Goal: Book appointment/travel/reservation

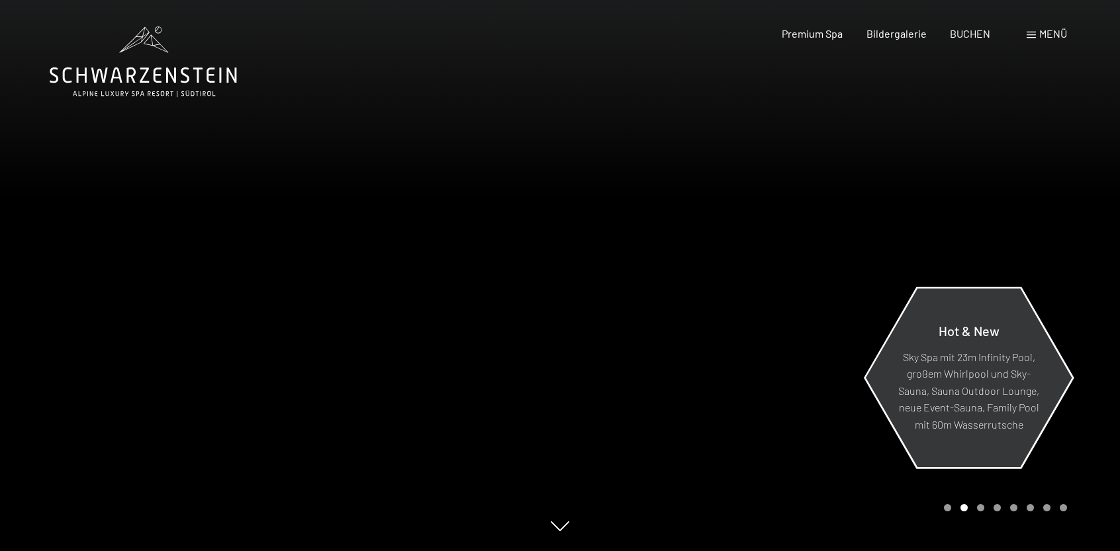
click at [953, 375] on p "Sky Spa mit 23m Infinity Pool, großem Whirlpool und Sky-Sauna, Sauna Outdoor Lo…" at bounding box center [969, 390] width 144 height 85
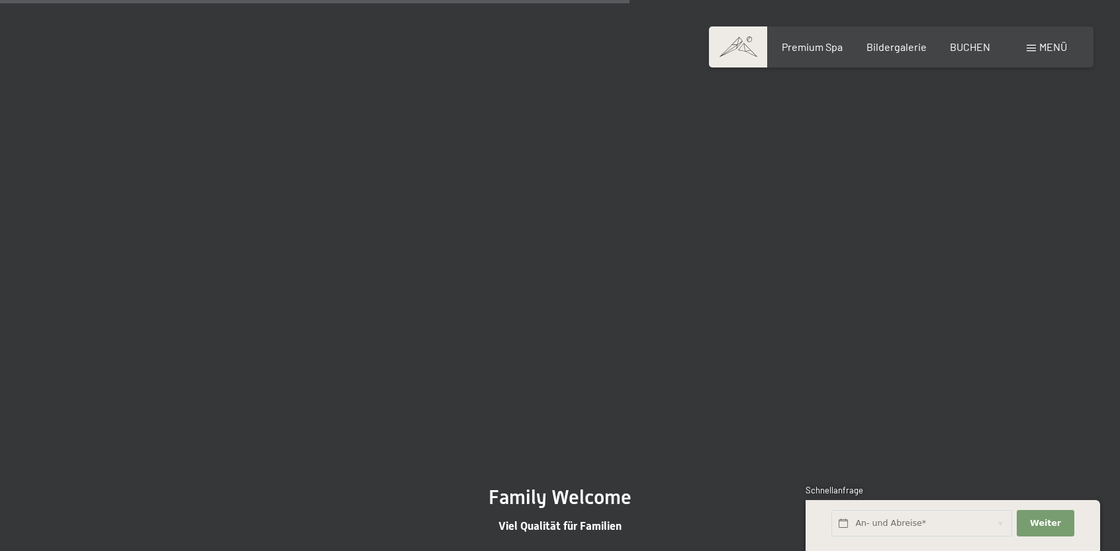
scroll to position [2295, 0]
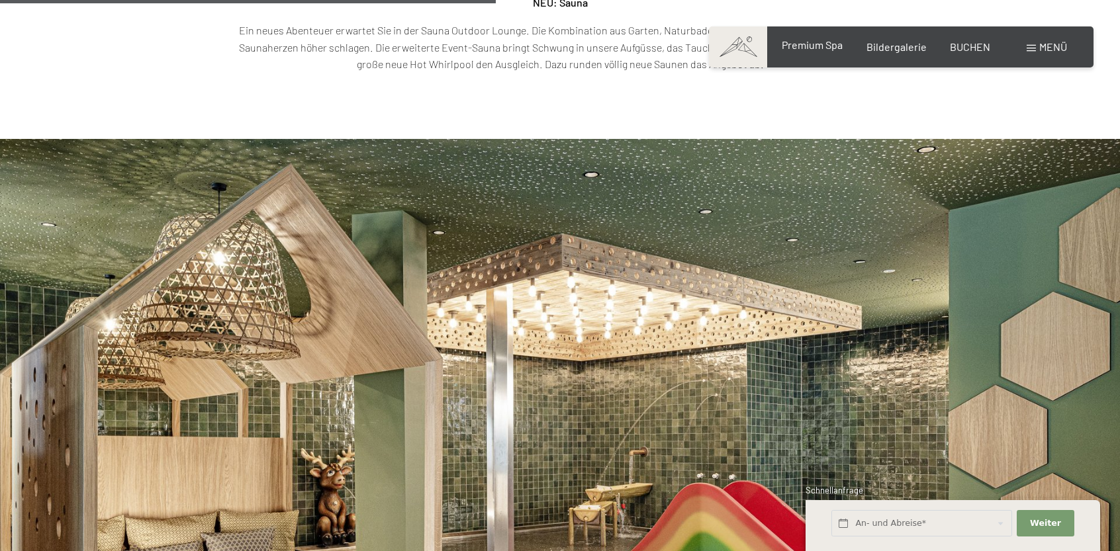
click at [804, 46] on span "Premium Spa" at bounding box center [812, 44] width 61 height 13
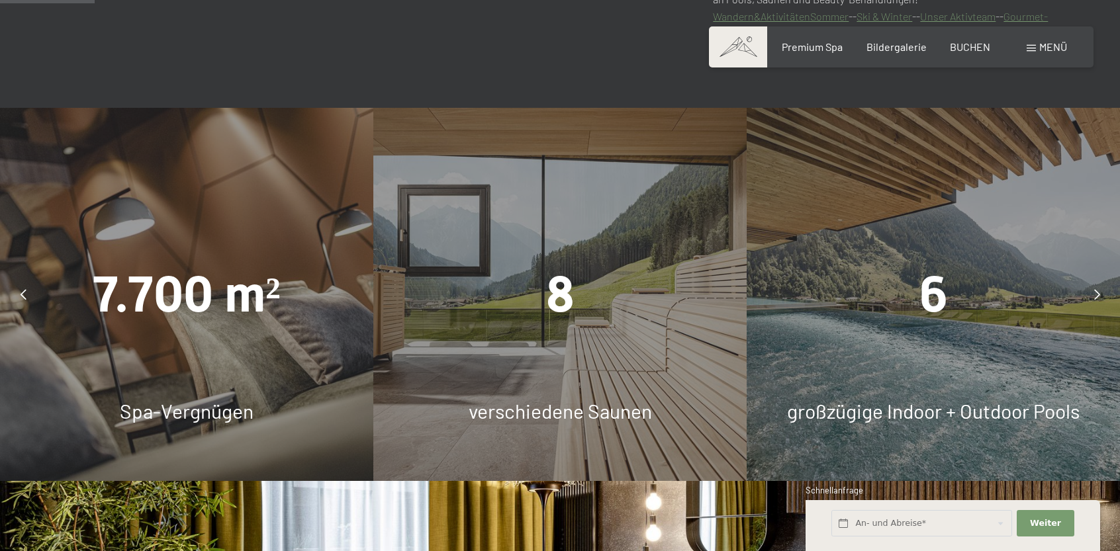
scroll to position [883, 0]
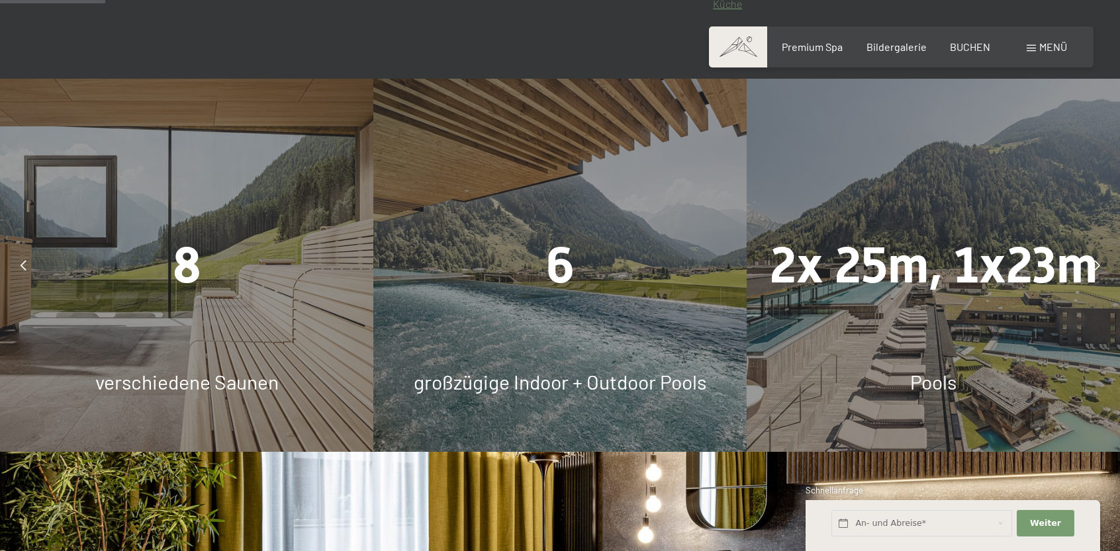
click at [563, 271] on span "6" at bounding box center [560, 265] width 28 height 58
click at [593, 403] on div "6 großzügige Indoor + Outdoor Pools" at bounding box center [559, 265] width 373 height 373
click at [604, 389] on span "großzügige Indoor + Outdoor Pools" at bounding box center [560, 382] width 293 height 24
click at [820, 310] on div "2x 25m, 1x23m Pools" at bounding box center [933, 265] width 373 height 373
click at [1095, 265] on icon at bounding box center [1097, 265] width 6 height 11
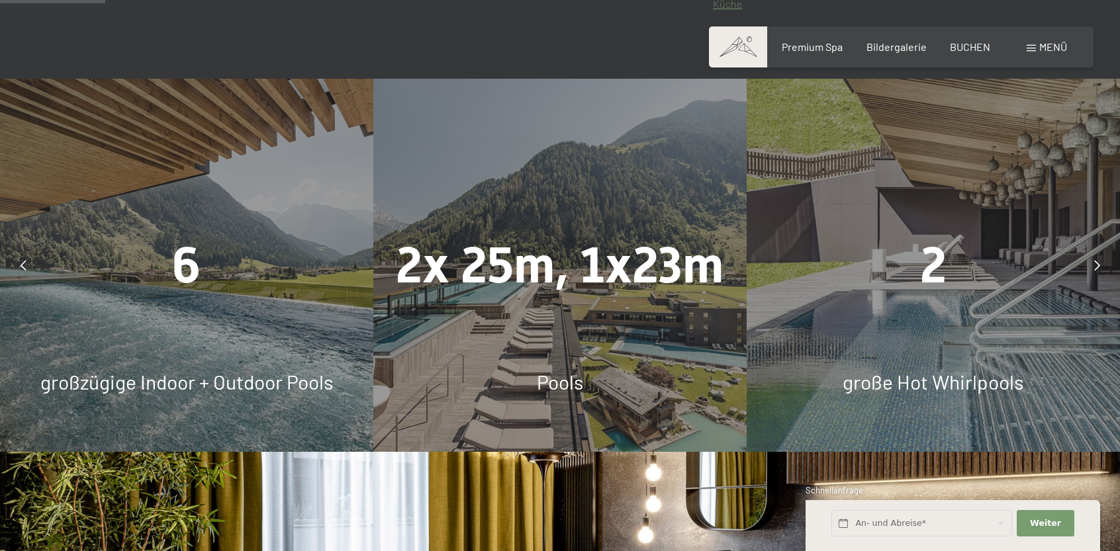
click at [1095, 265] on icon at bounding box center [1097, 265] width 6 height 11
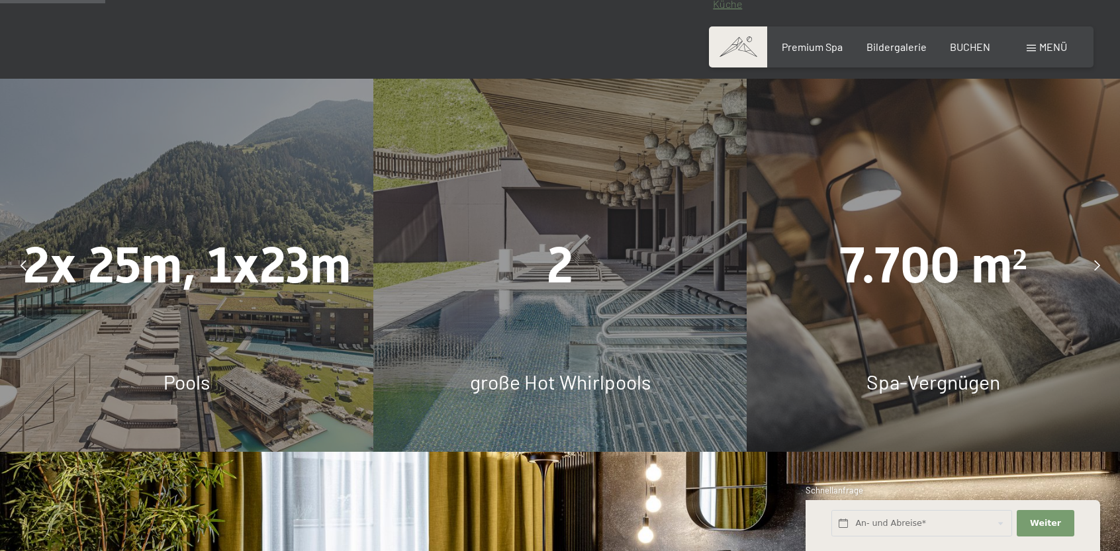
click at [1095, 265] on icon at bounding box center [1097, 265] width 6 height 11
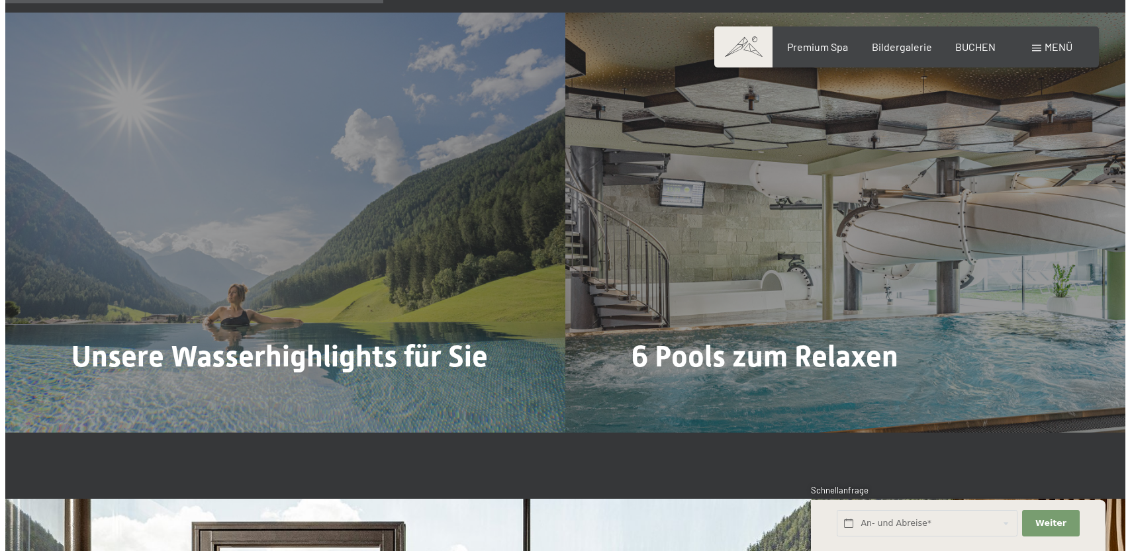
scroll to position [3178, 0]
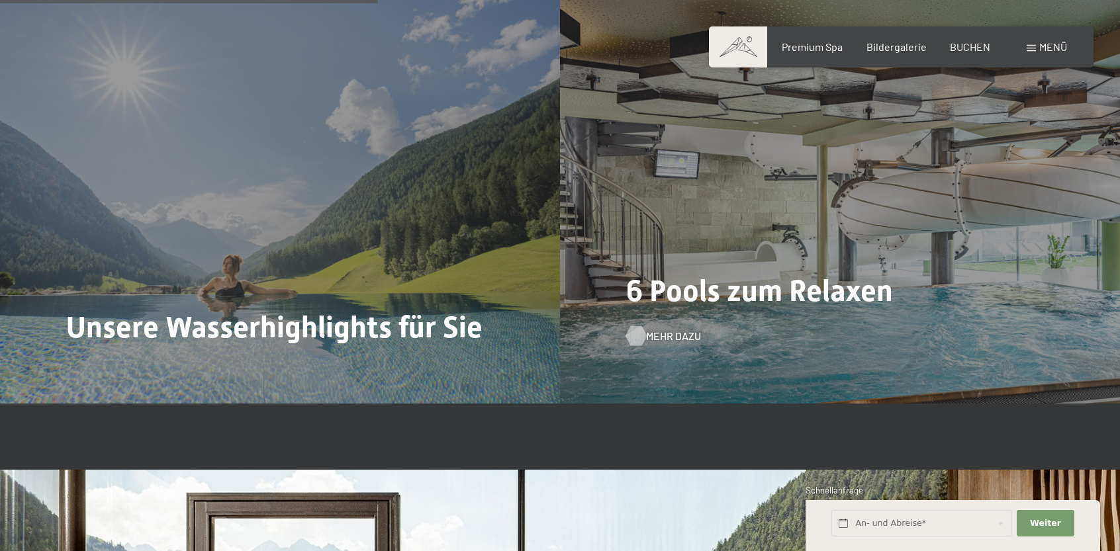
click at [653, 341] on span "Mehr dazu" at bounding box center [673, 336] width 55 height 15
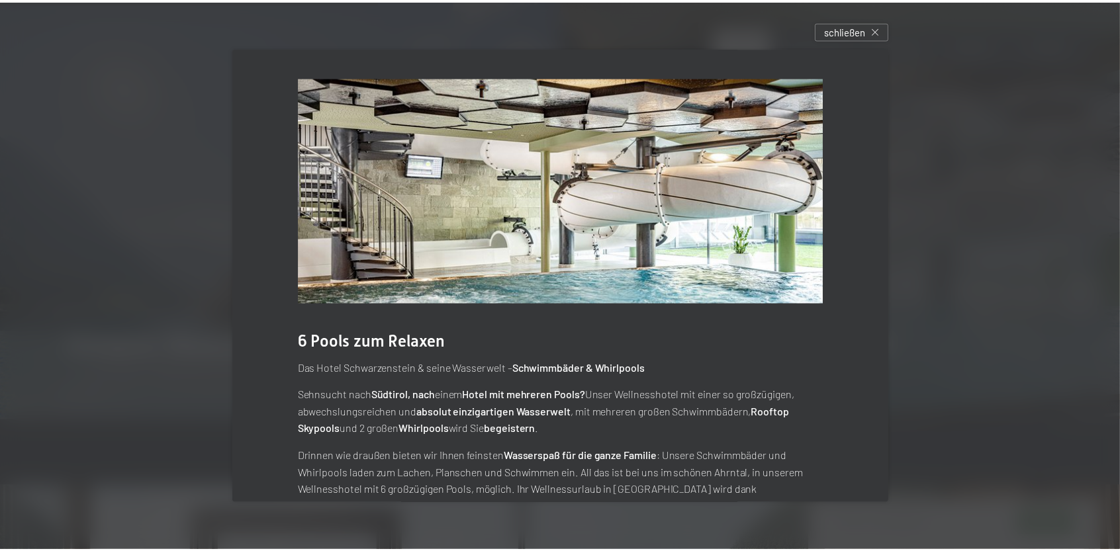
scroll to position [59, 0]
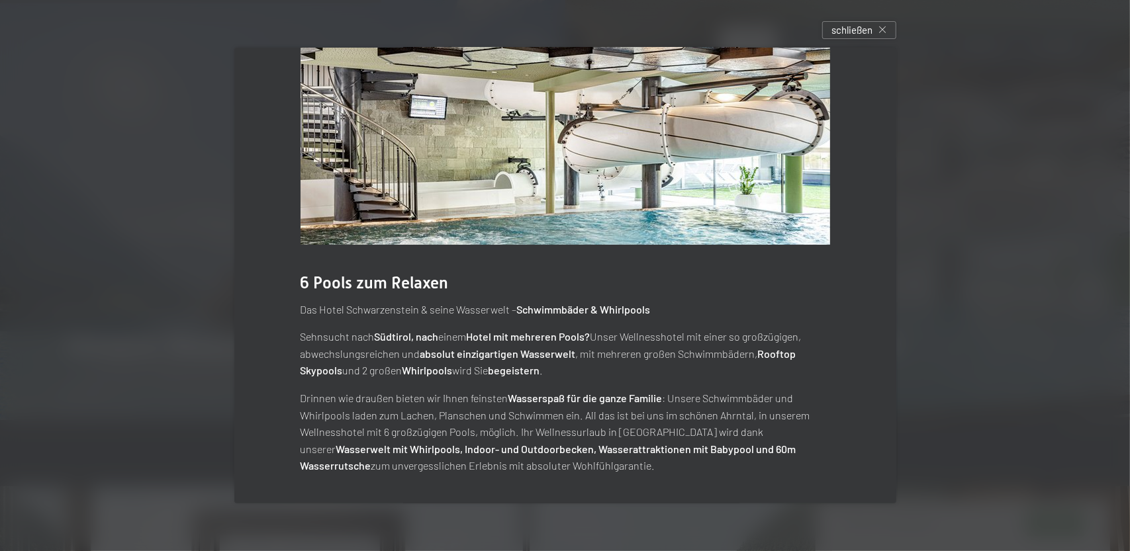
click at [973, 318] on div at bounding box center [565, 275] width 1130 height 551
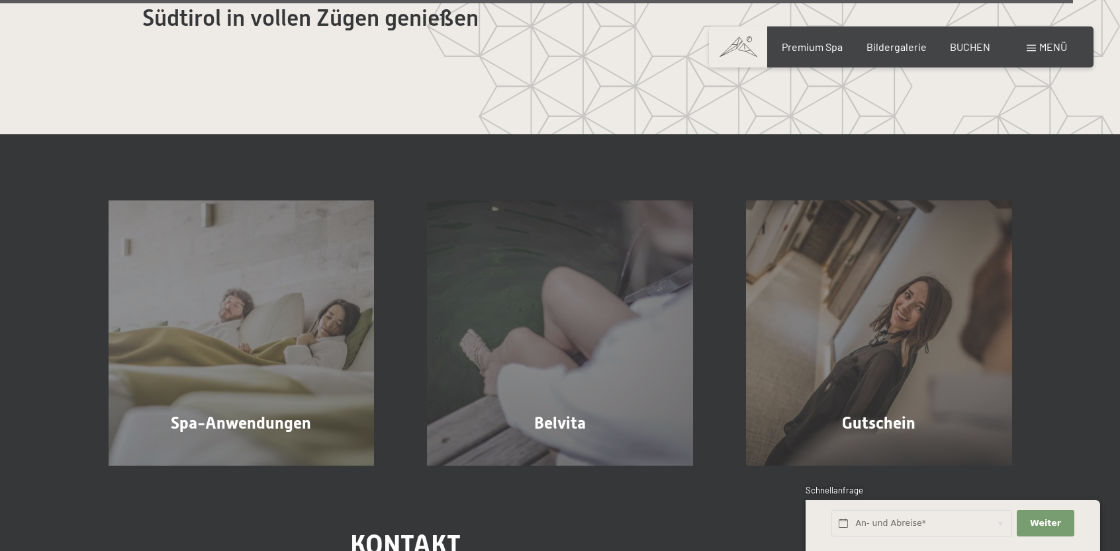
scroll to position [7547, 0]
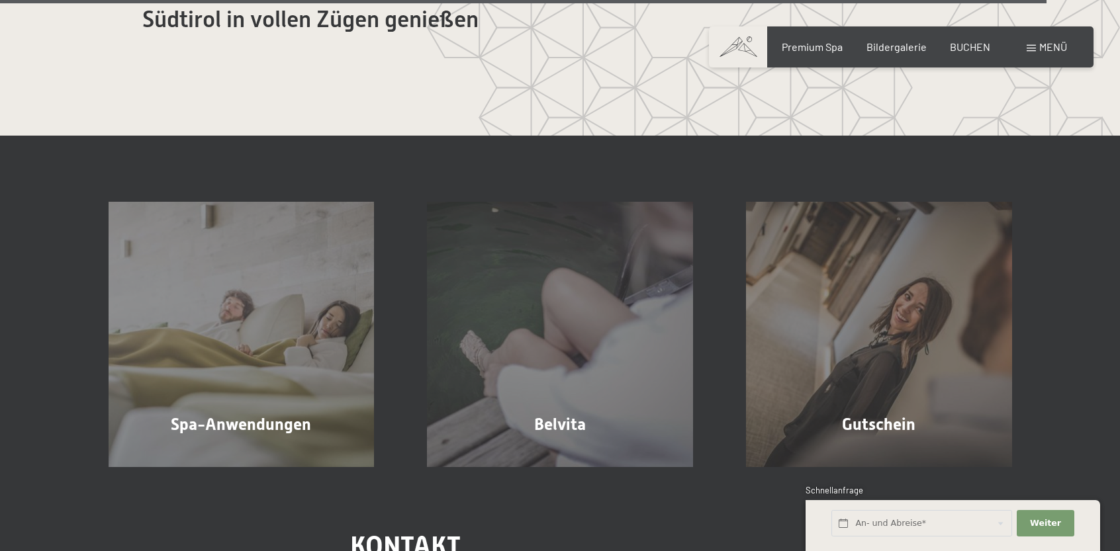
click at [1034, 50] on span at bounding box center [1031, 48] width 9 height 7
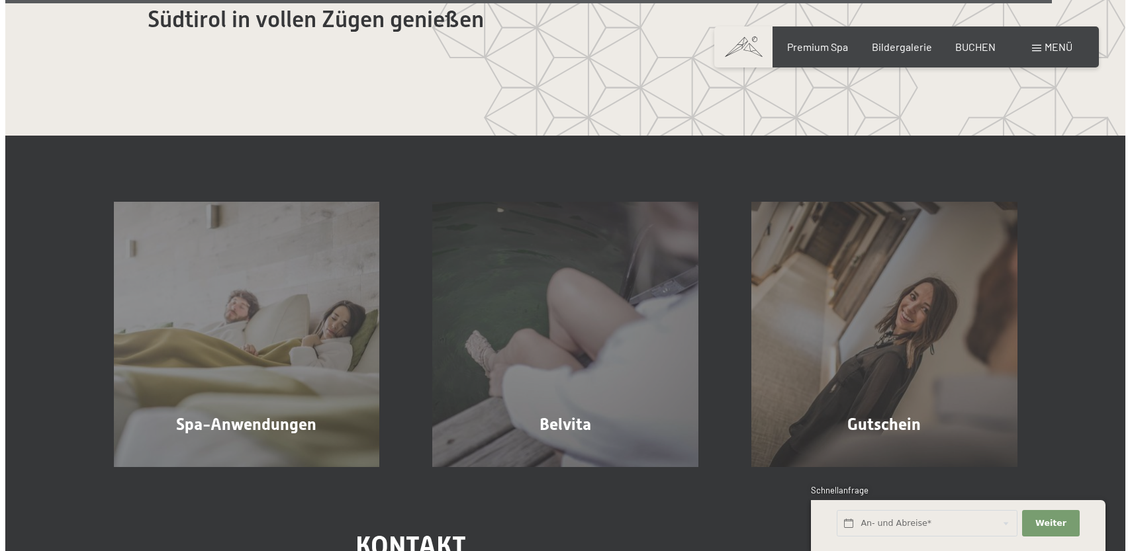
scroll to position [7570, 0]
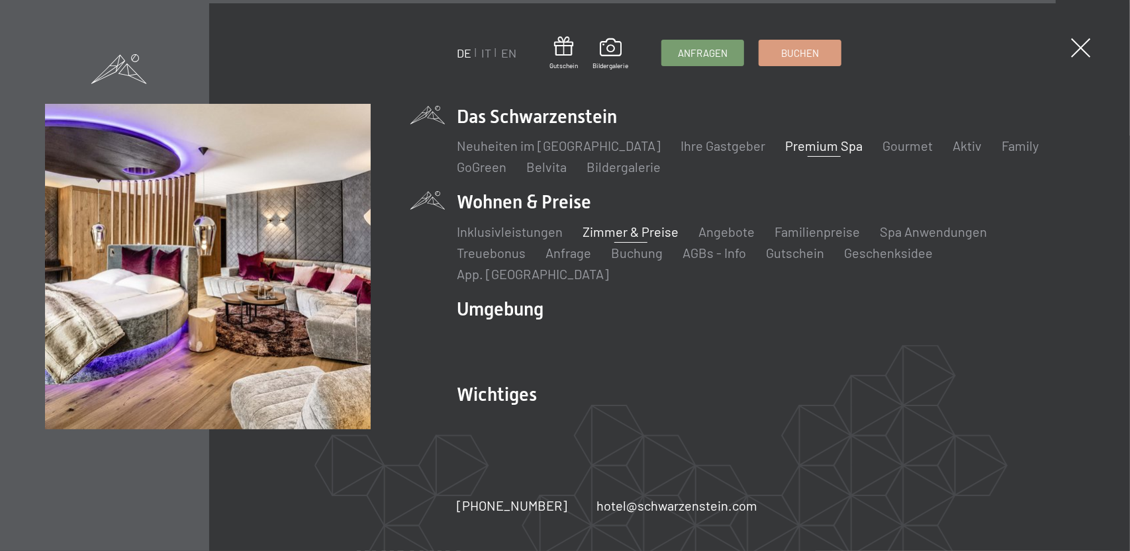
click at [615, 240] on link "Zimmer & Preise" at bounding box center [631, 232] width 96 height 16
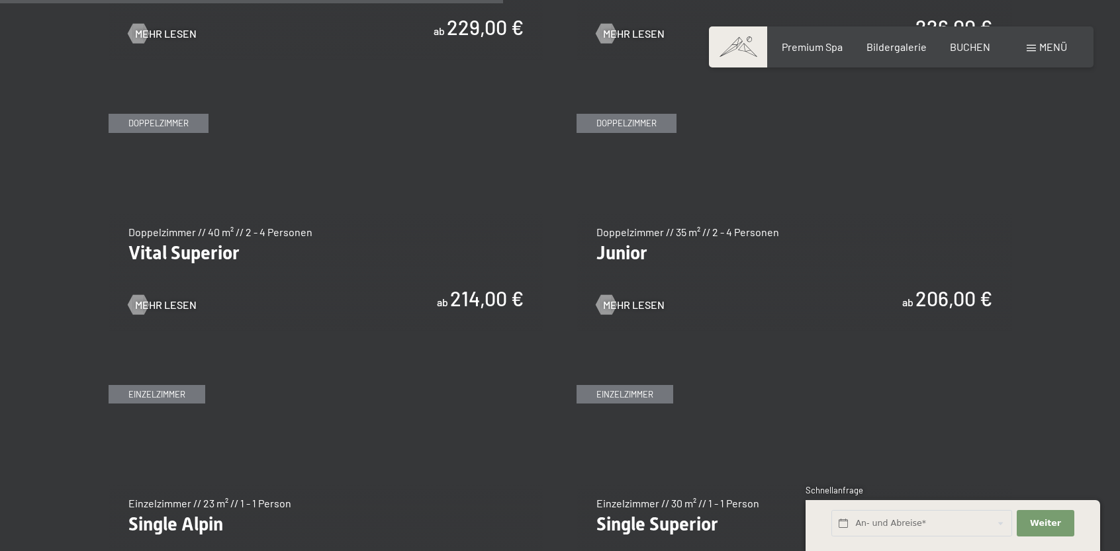
scroll to position [1765, 0]
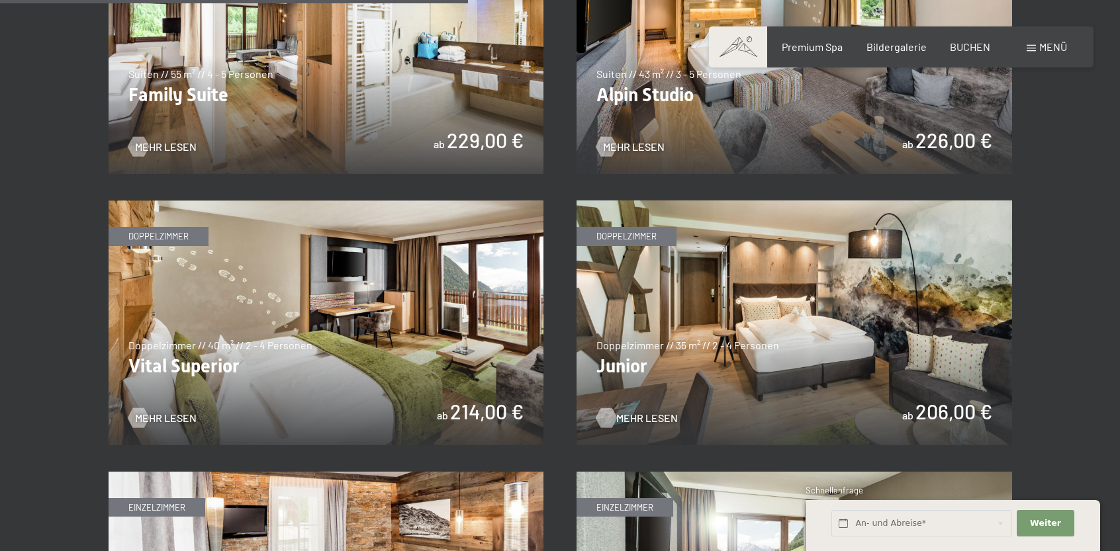
click at [629, 414] on span "Mehr Lesen" at bounding box center [647, 418] width 62 height 15
click at [195, 420] on span "Mehr Lesen" at bounding box center [179, 418] width 62 height 15
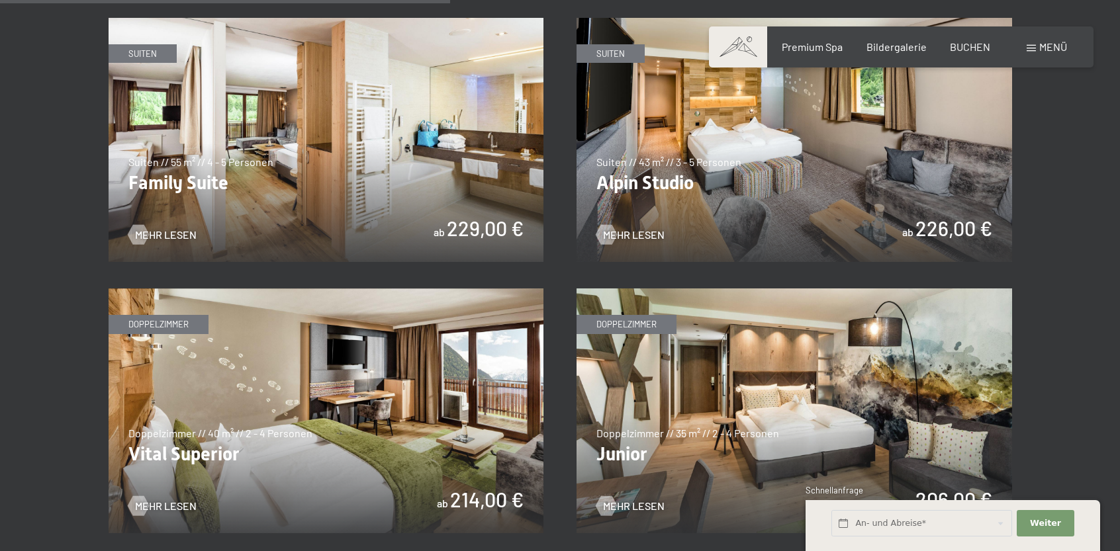
scroll to position [1942, 0]
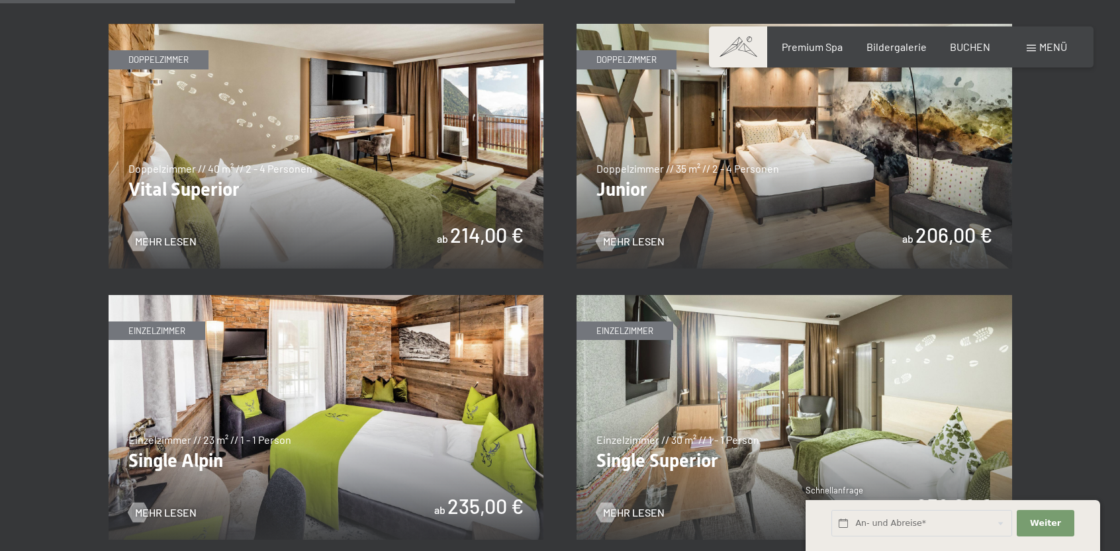
click at [220, 189] on img at bounding box center [327, 146] width 436 height 245
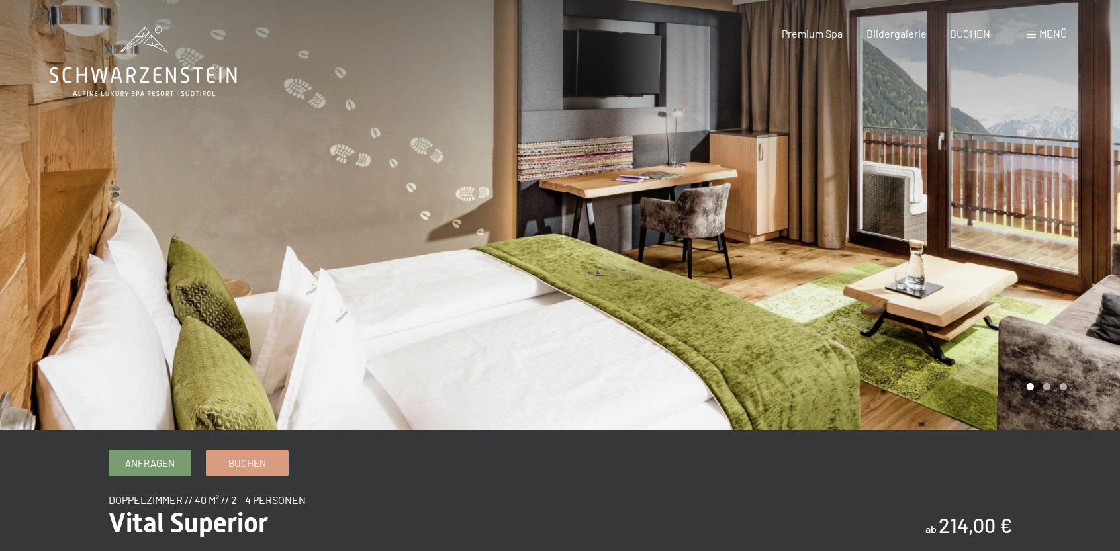
click at [821, 208] on div at bounding box center [840, 215] width 560 height 430
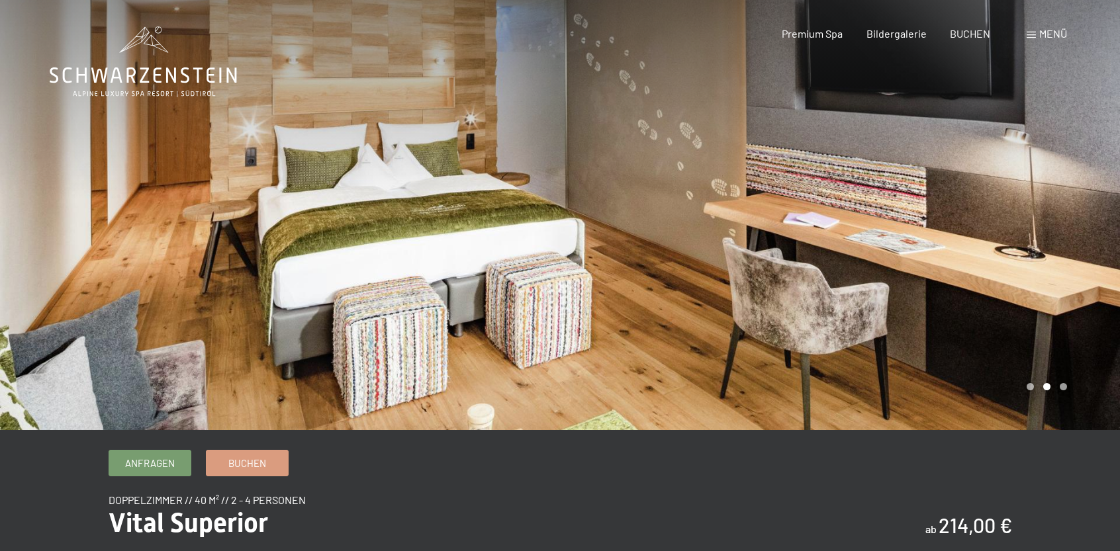
click at [818, 211] on div at bounding box center [840, 215] width 560 height 430
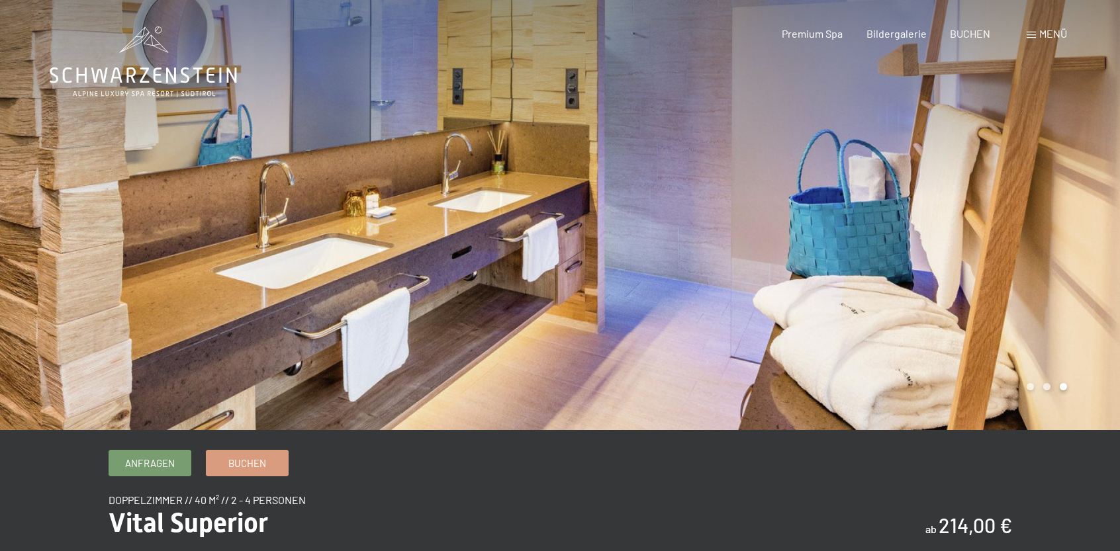
click at [818, 213] on div at bounding box center [840, 215] width 560 height 430
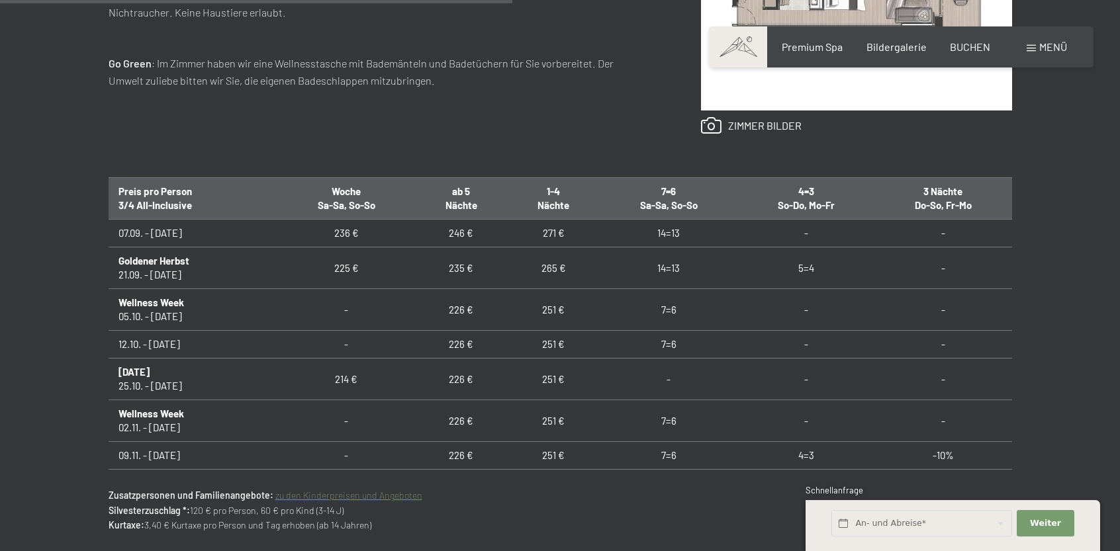
scroll to position [530, 0]
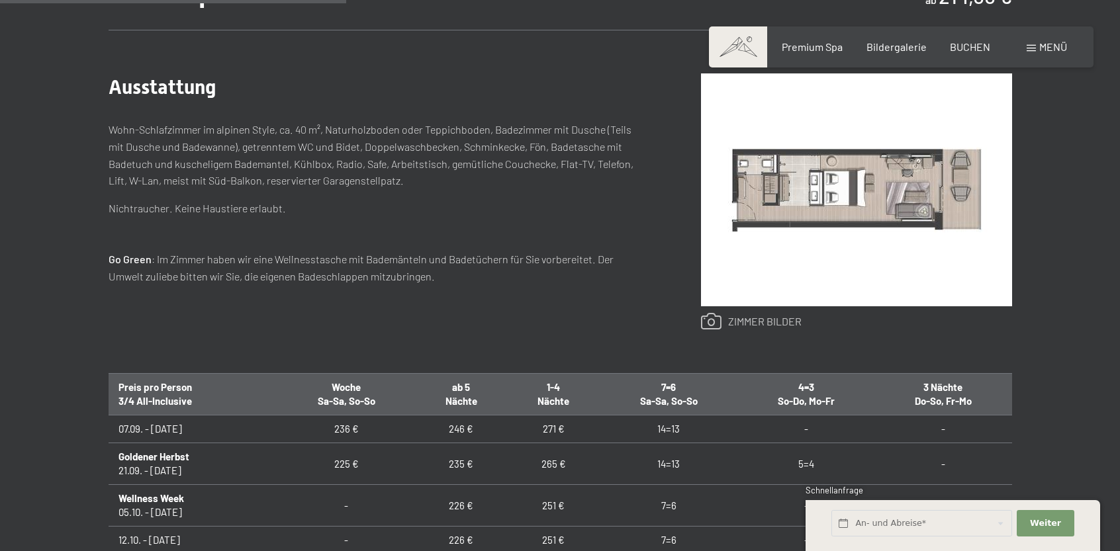
click at [764, 322] on link at bounding box center [751, 321] width 101 height 17
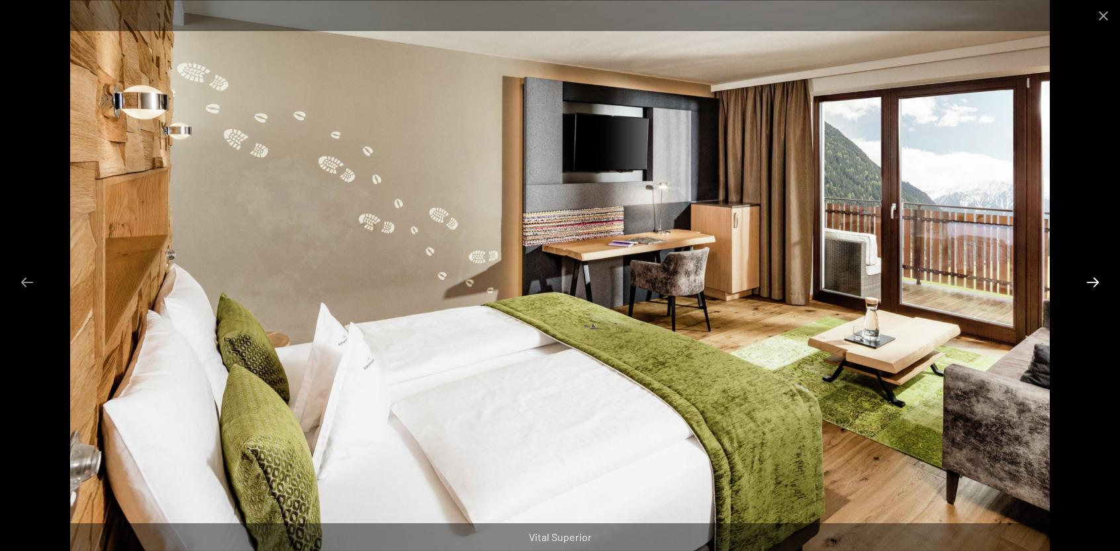
click at [1095, 277] on button "Next slide" at bounding box center [1093, 282] width 28 height 26
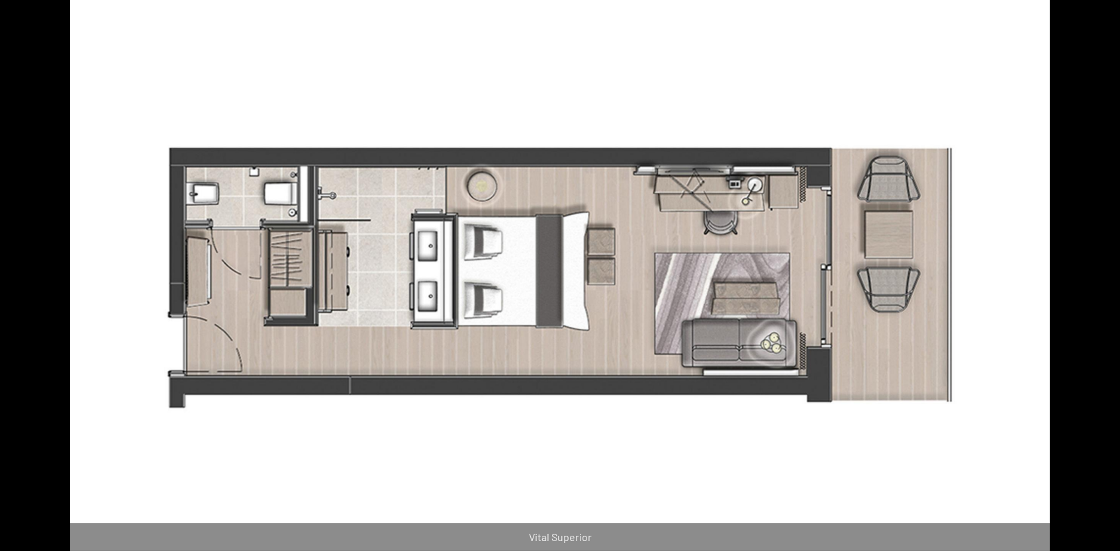
click at [1095, 277] on button "Next slide" at bounding box center [1100, 282] width 28 height 26
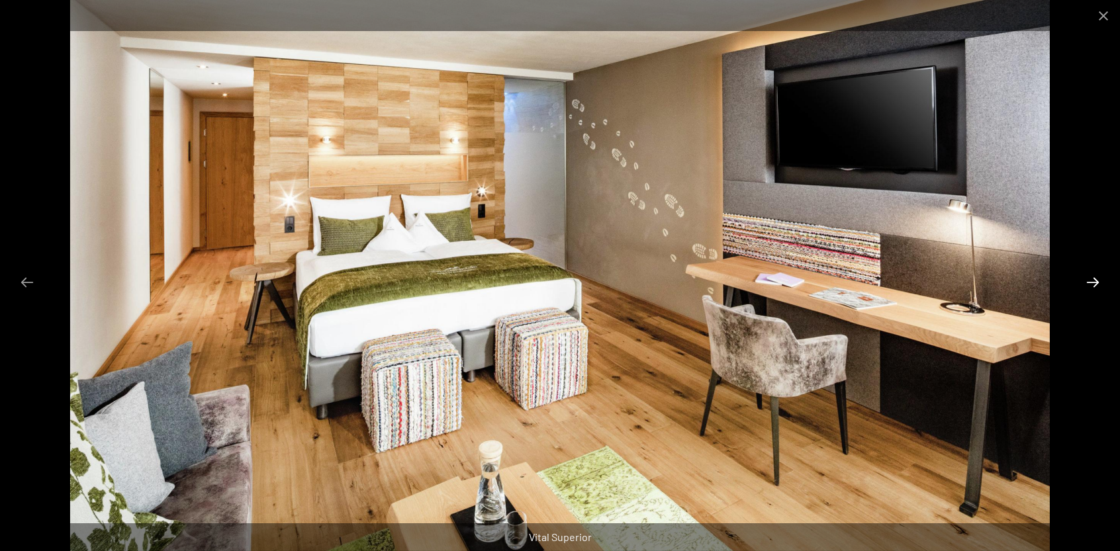
click at [1095, 277] on button "Next slide" at bounding box center [1093, 282] width 28 height 26
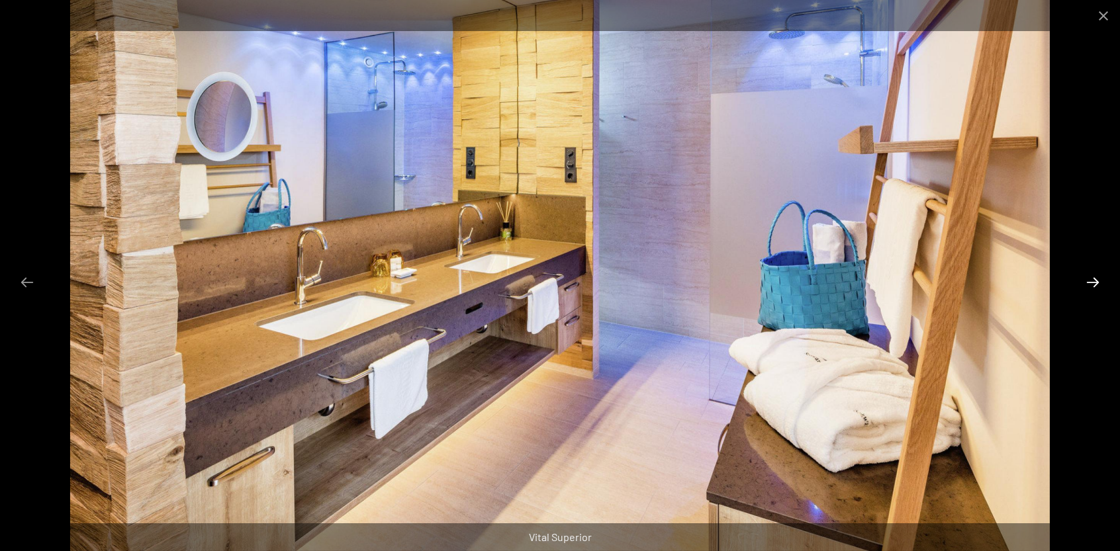
click at [1095, 277] on button "Next slide" at bounding box center [1093, 282] width 28 height 26
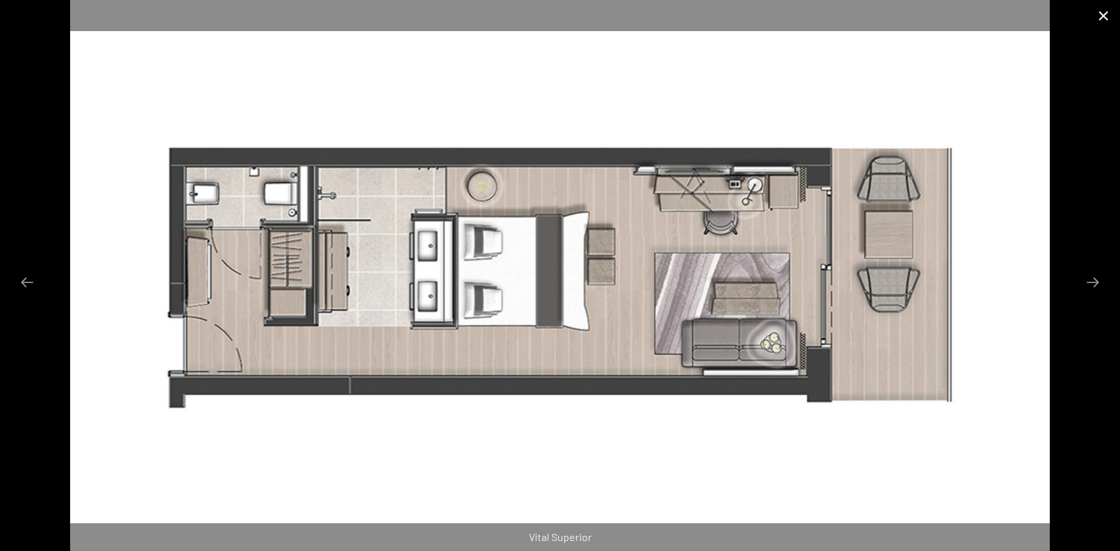
click at [1096, 14] on button "Close gallery" at bounding box center [1103, 15] width 33 height 31
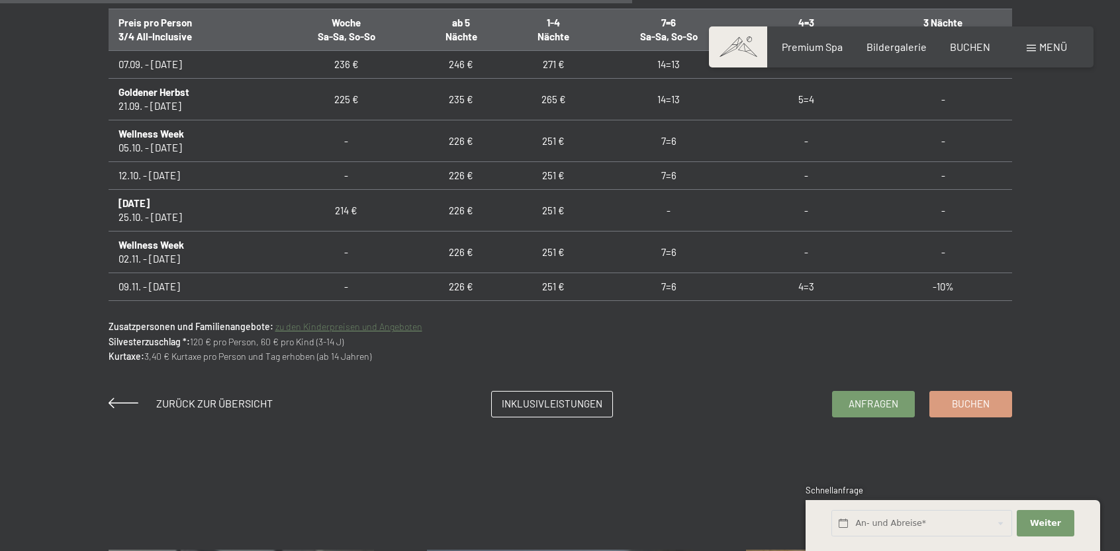
scroll to position [971, 0]
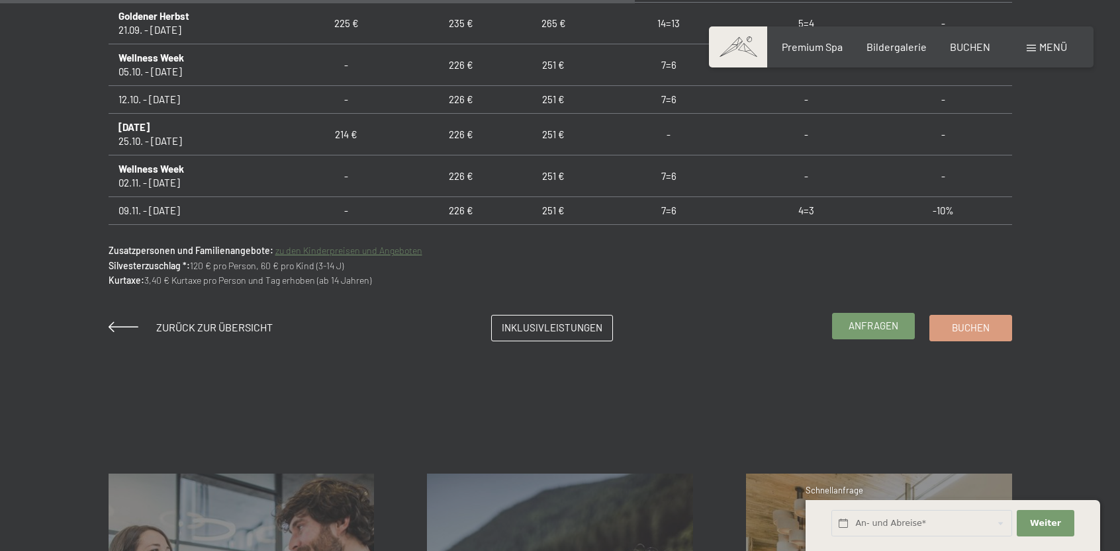
click at [882, 326] on span "Anfragen" at bounding box center [874, 326] width 50 height 14
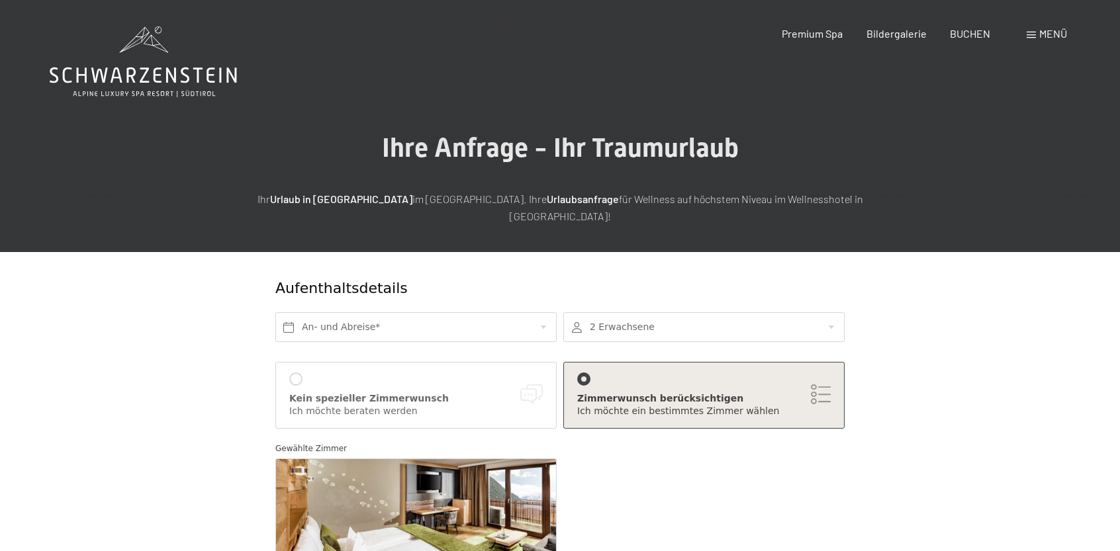
click at [445, 314] on span "Einwilligung Marketing*" at bounding box center [487, 314] width 109 height 13
click at [426, 314] on input "Einwilligung Marketing*" at bounding box center [419, 314] width 13 height 13
click at [487, 310] on span "Einwilligung Marketing*" at bounding box center [487, 314] width 109 height 13
click at [426, 310] on input "Einwilligung Marketing*" at bounding box center [419, 314] width 13 height 13
checkbox input "false"
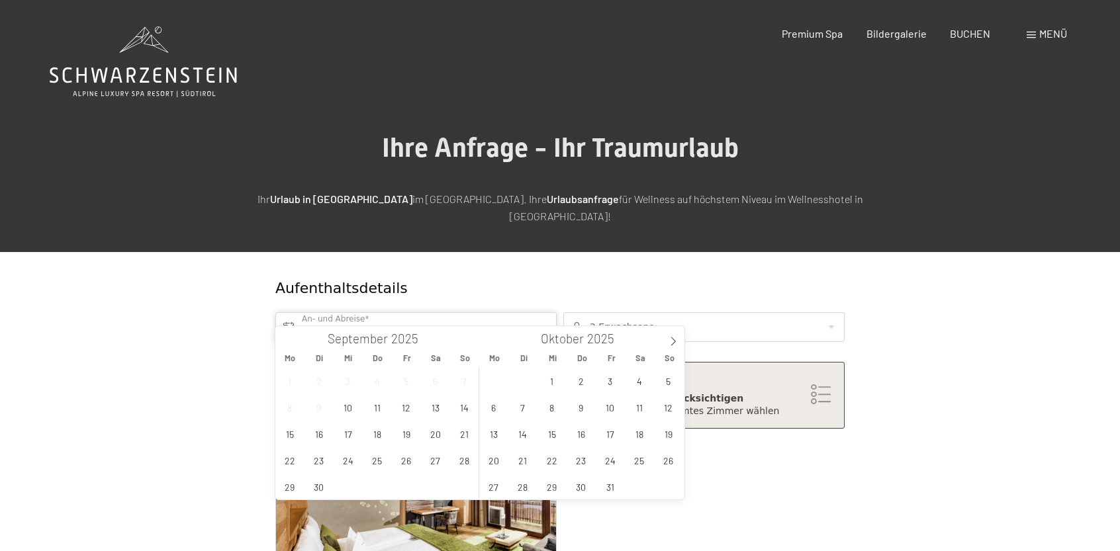
click at [339, 312] on input "text" at bounding box center [415, 327] width 281 height 30
click at [498, 409] on span "6" at bounding box center [494, 408] width 26 height 26
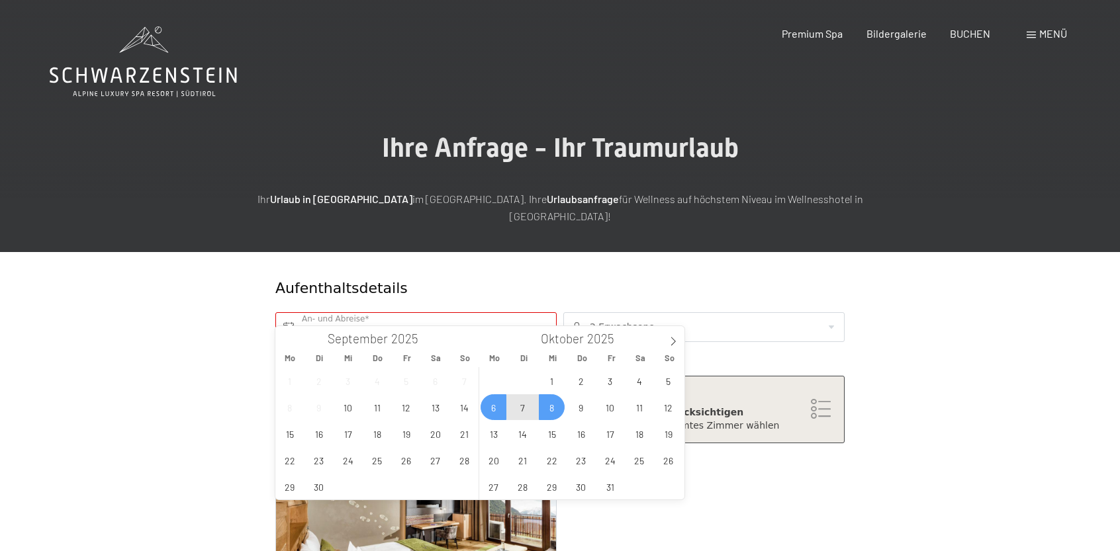
click at [554, 406] on span "8" at bounding box center [552, 408] width 26 height 26
type input "Mo. 06.10.2025 - Mi. 08.10.2025"
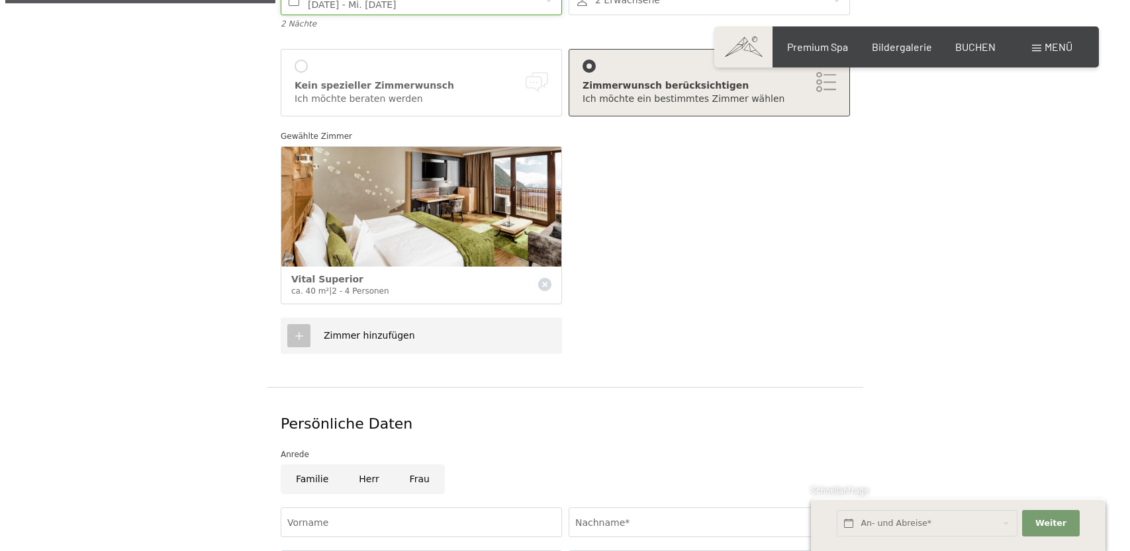
scroll to position [353, 0]
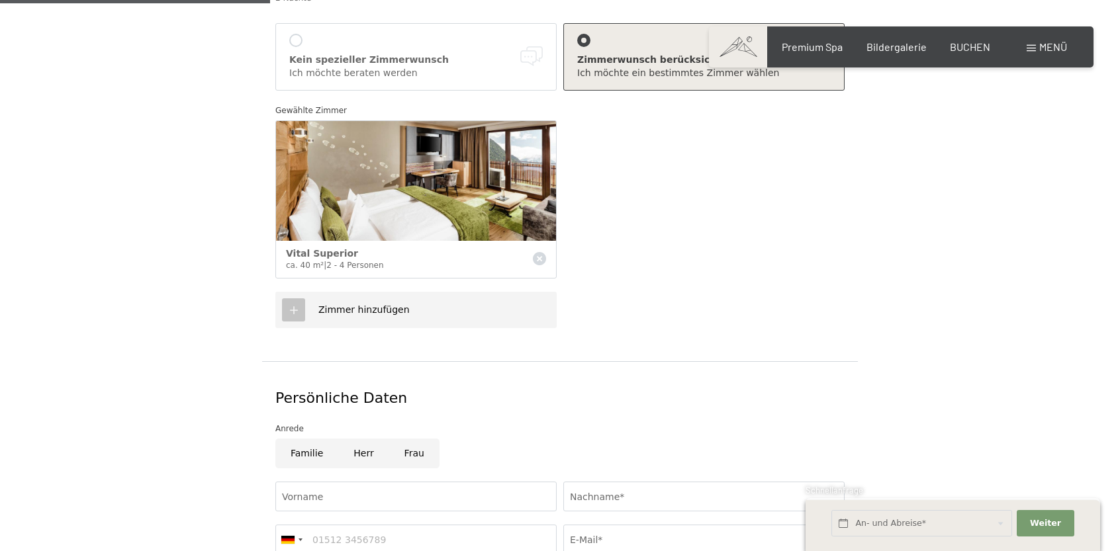
click at [361, 292] on div "Zimmer hinzufügen" at bounding box center [415, 310] width 281 height 36
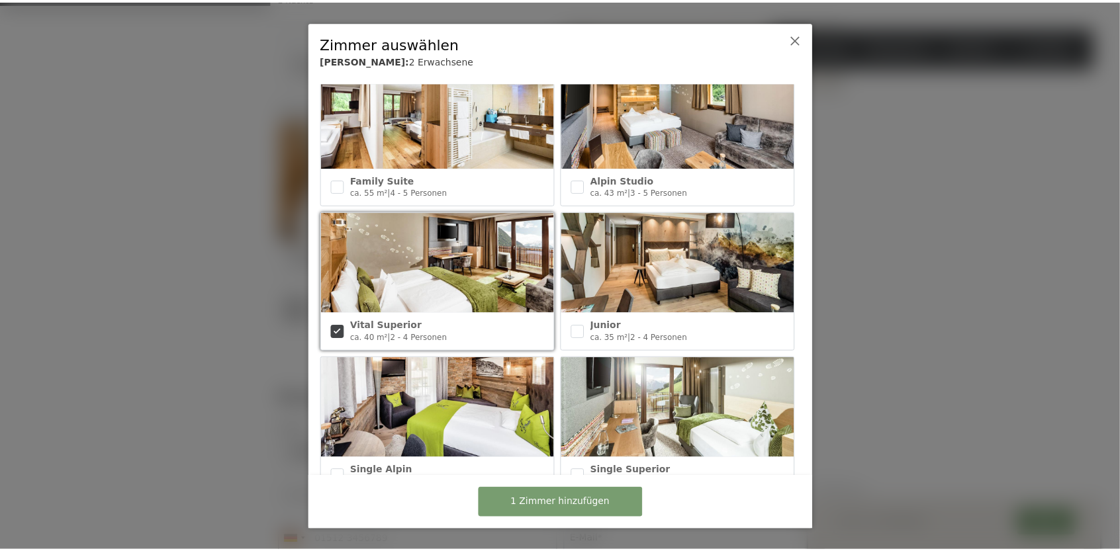
scroll to position [381, 0]
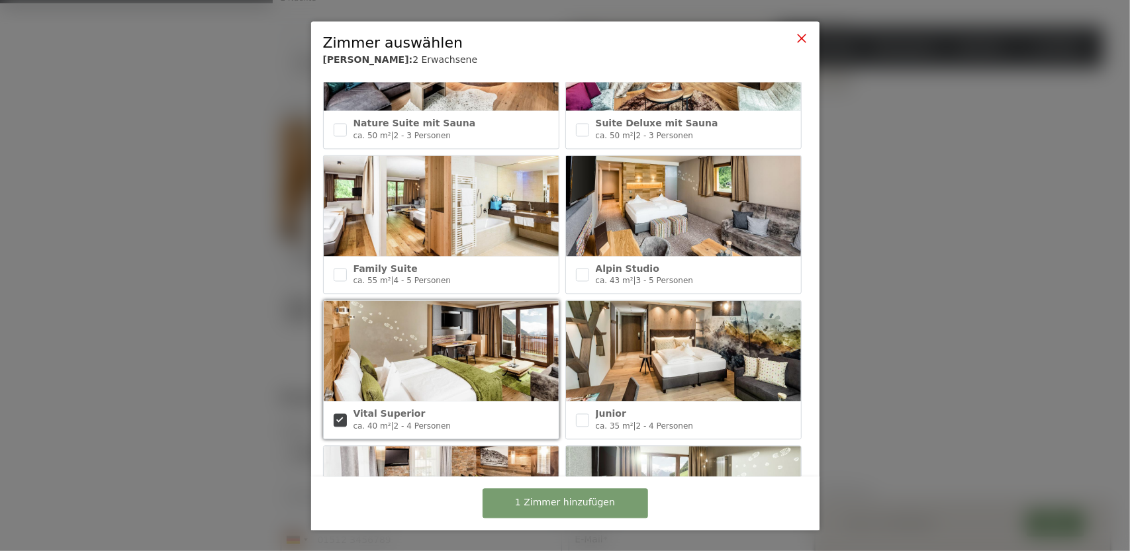
click at [800, 39] on icon at bounding box center [801, 38] width 11 height 11
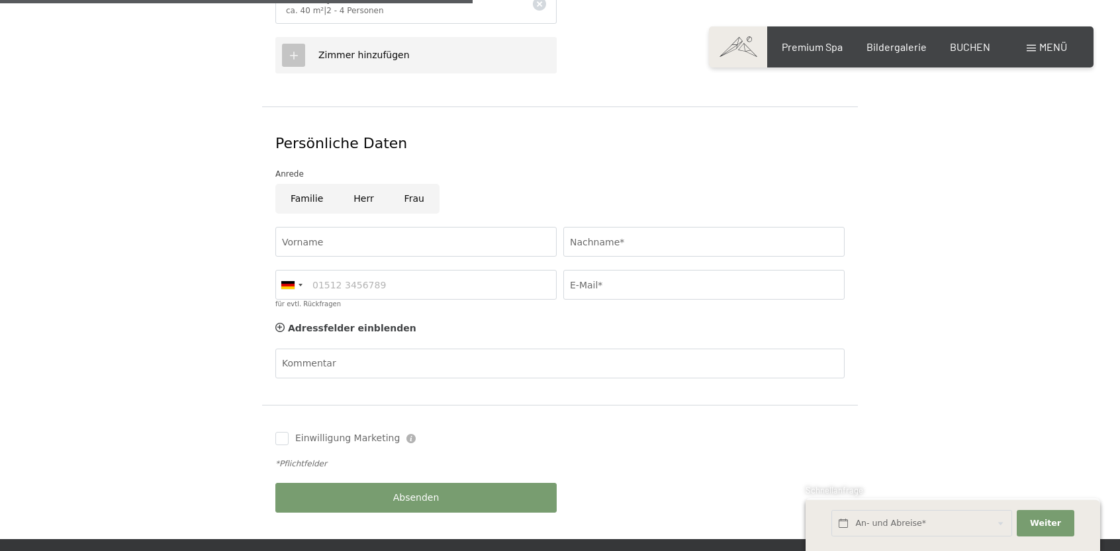
scroll to position [618, 0]
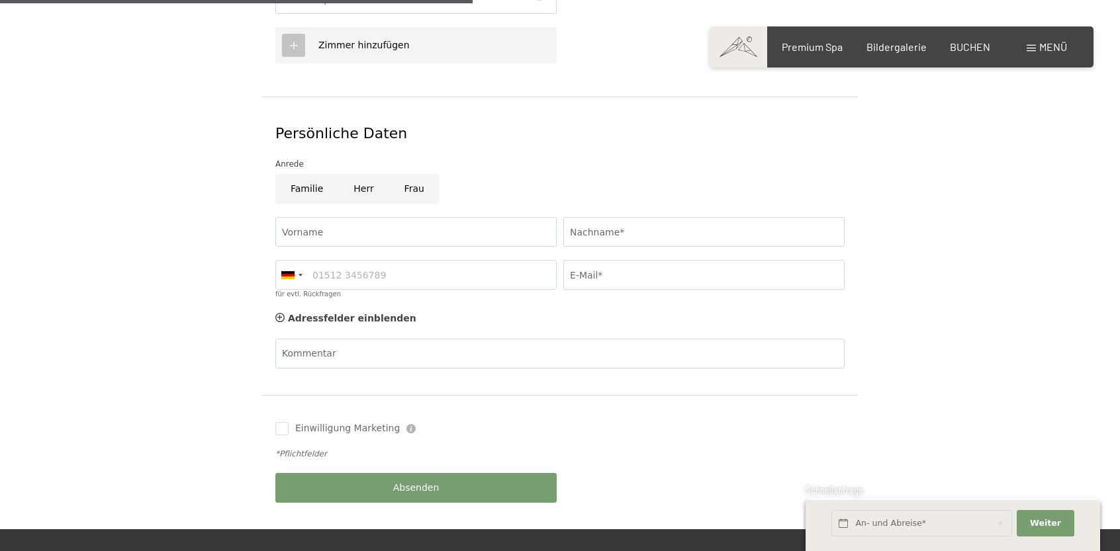
click at [352, 174] on input "Herr" at bounding box center [363, 189] width 50 height 30
radio input "true"
click at [362, 217] on input "Vorname" at bounding box center [415, 232] width 281 height 30
type input "michael"
type input "thurnherr"
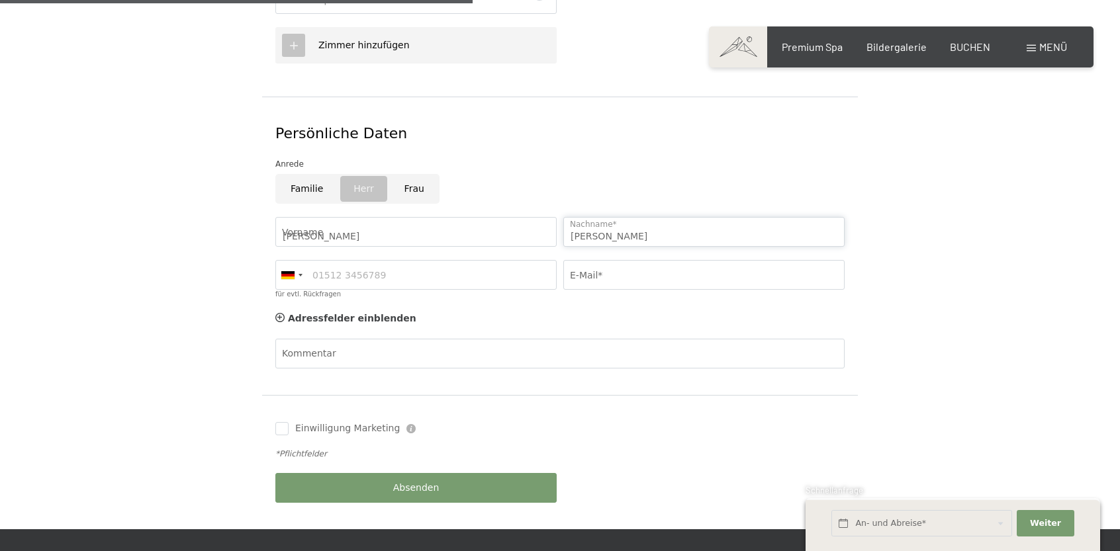
type input "michaelth93@gmail.com"
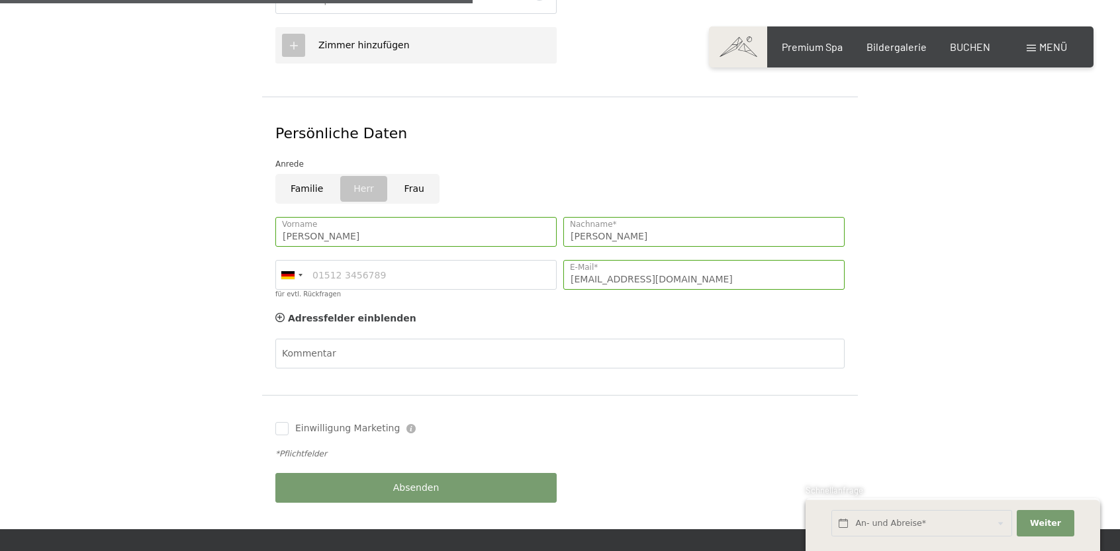
click at [142, 304] on form "Aufenthaltsdetails Mo. 06.10.2025 - Mi. 08.10.2025 An- und Abreise* 2 Nächte 2 …" at bounding box center [561, 82] width 904 height 895
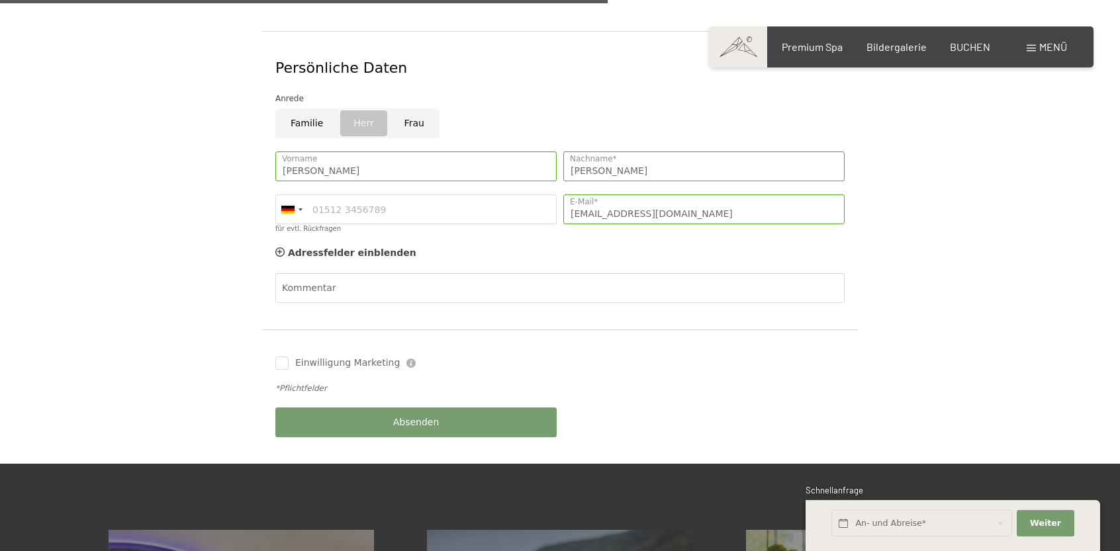
scroll to position [794, 0]
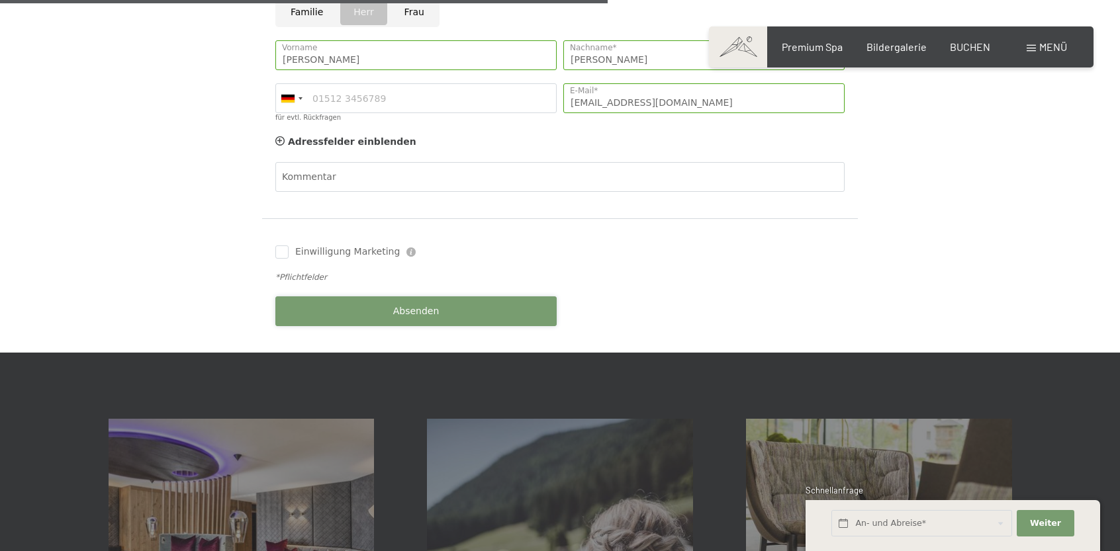
click at [438, 297] on button "Absenden" at bounding box center [415, 312] width 281 height 30
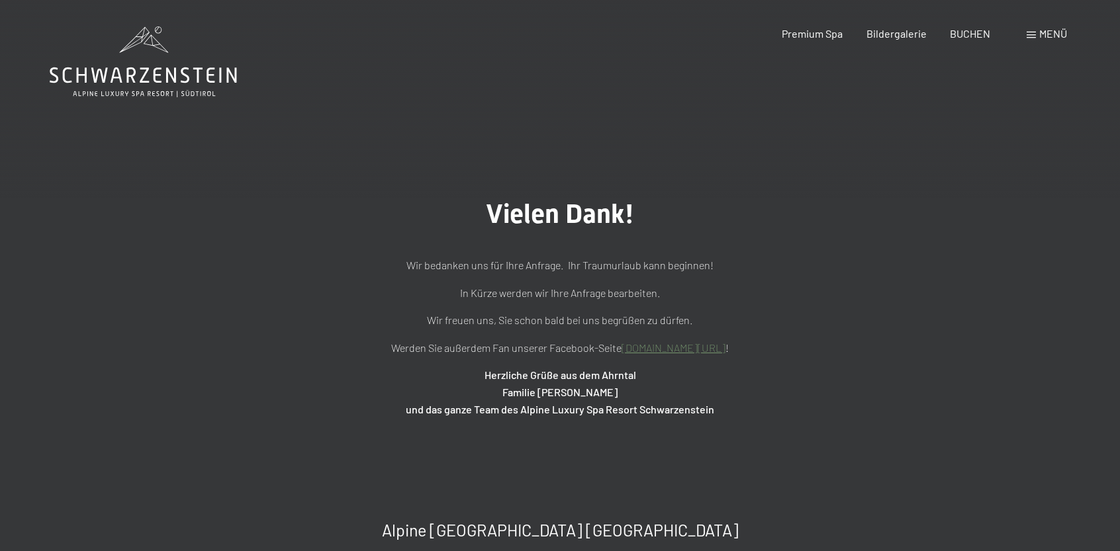
click at [658, 175] on div "Vielen Dank! Wir bedanken uns für Ihre Anfrage. Ihr Traumurlaub kann beginnen! …" at bounding box center [560, 308] width 1120 height 352
